Goal: Task Accomplishment & Management: Complete application form

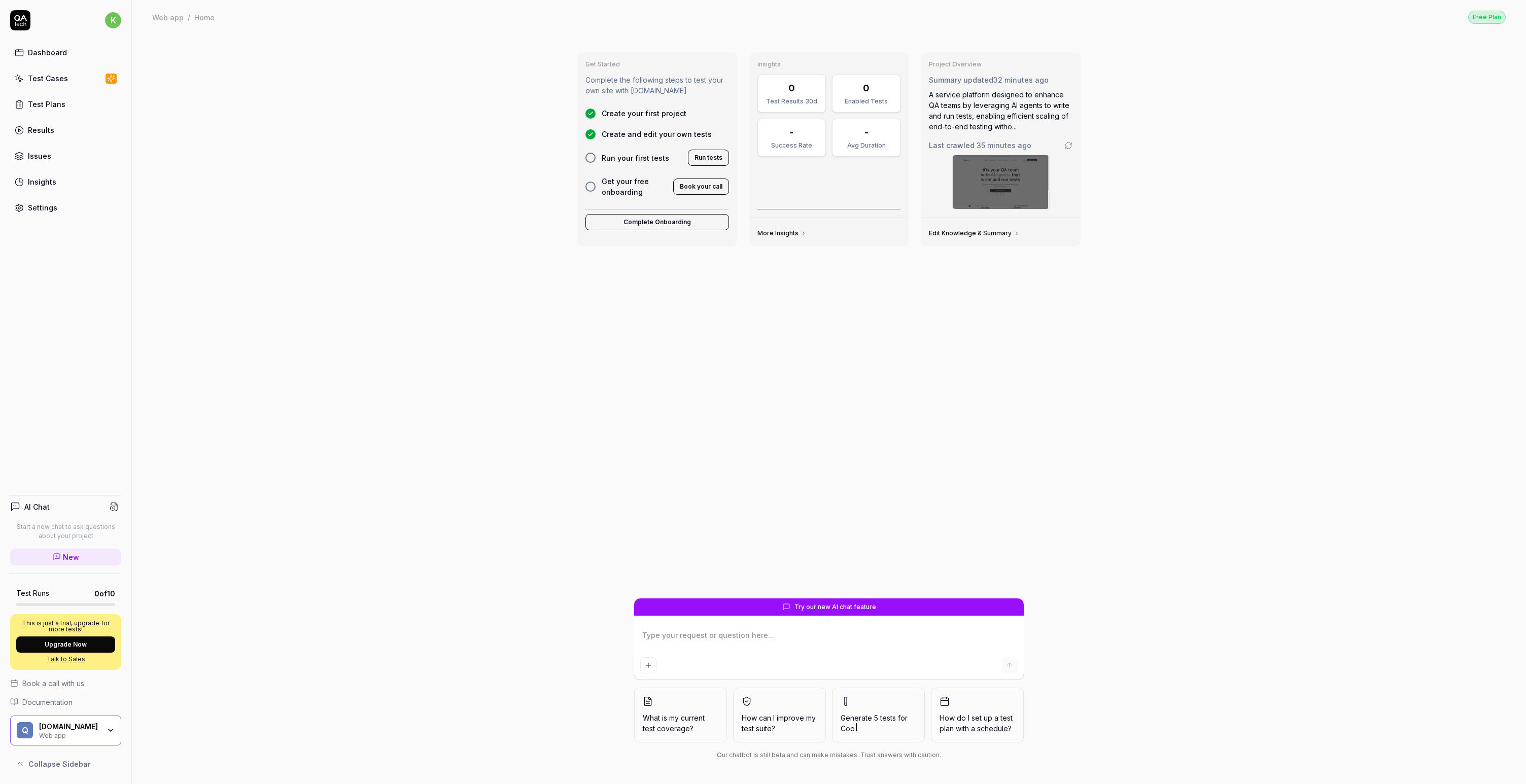
type textarea "*"
click at [115, 21] on html "k Dashboard Test Cases Test Plans Results Issues Insights Settings AI Chat Star…" at bounding box center [763, 392] width 1526 height 784
click at [201, 44] on html "k Dashboard Test Cases Test Plans Results Issues Insights Settings AI Chat Star…" at bounding box center [763, 392] width 1526 height 784
type textarea "*"
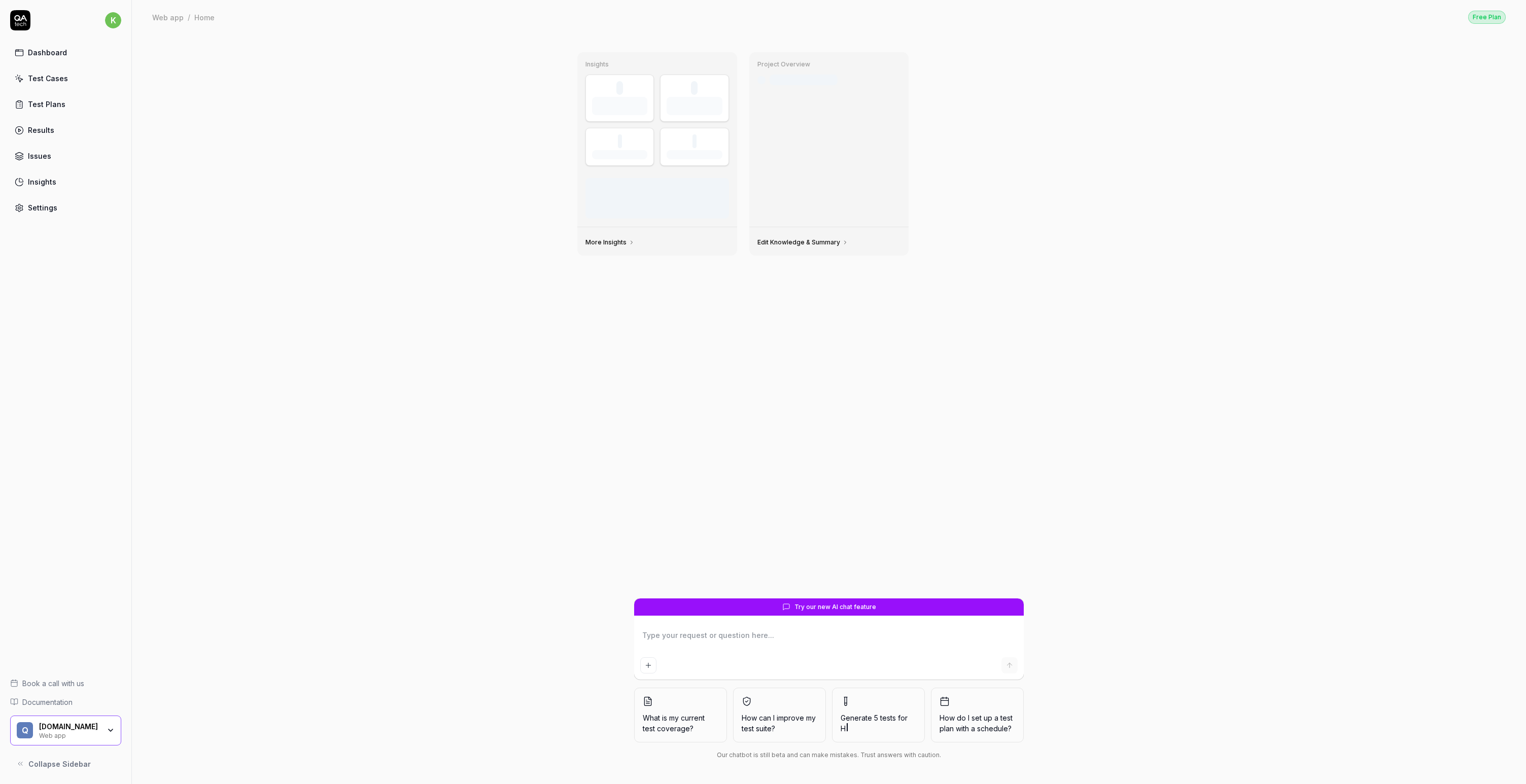
type textarea "*"
